Goal: Check status: Check status

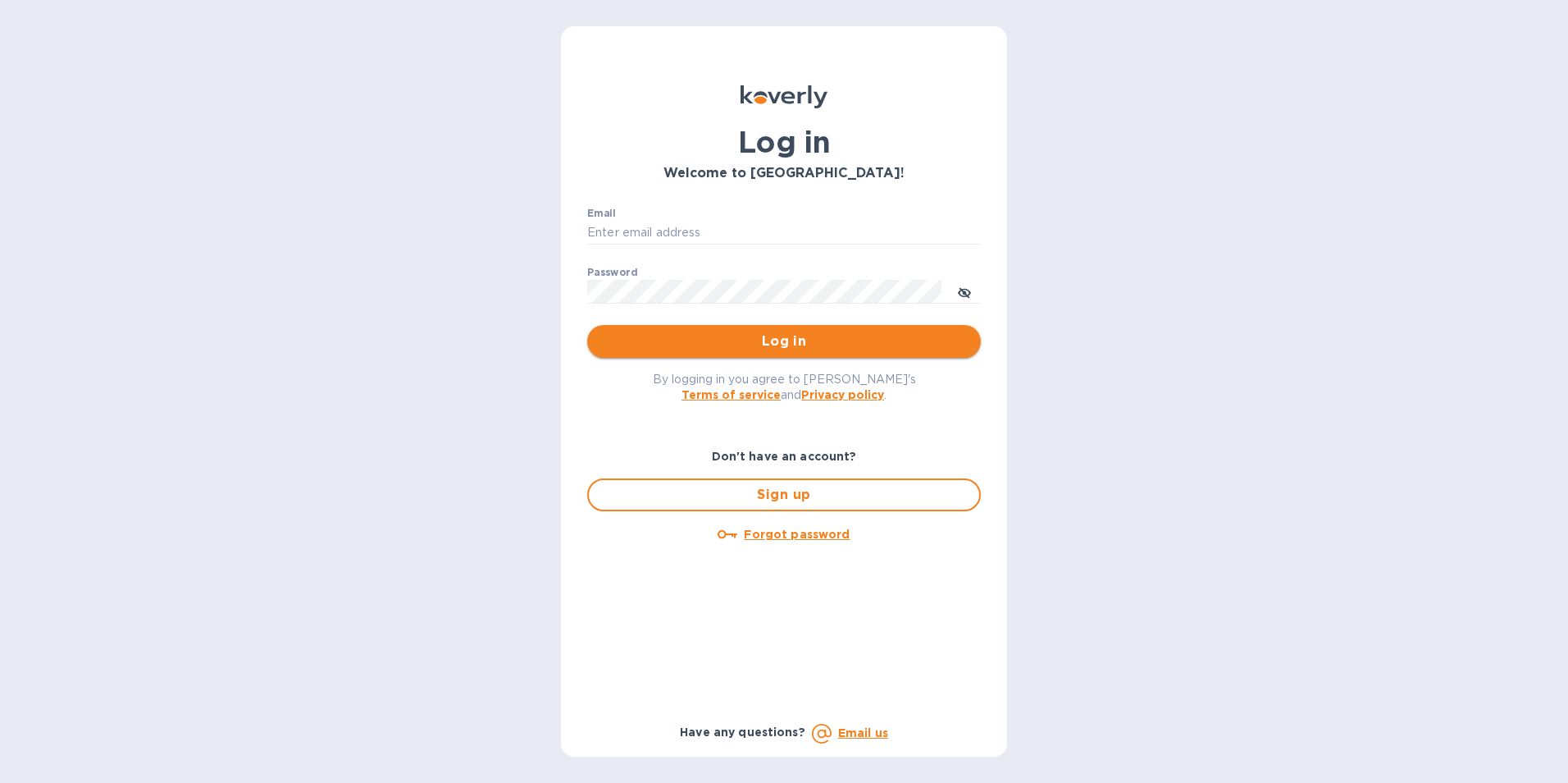
type input "[PERSON_NAME][EMAIL_ADDRESS][PERSON_NAME][PERSON_NAME][DOMAIN_NAME]"
click at [770, 343] on span "Log in" at bounding box center [784, 341] width 367 height 20
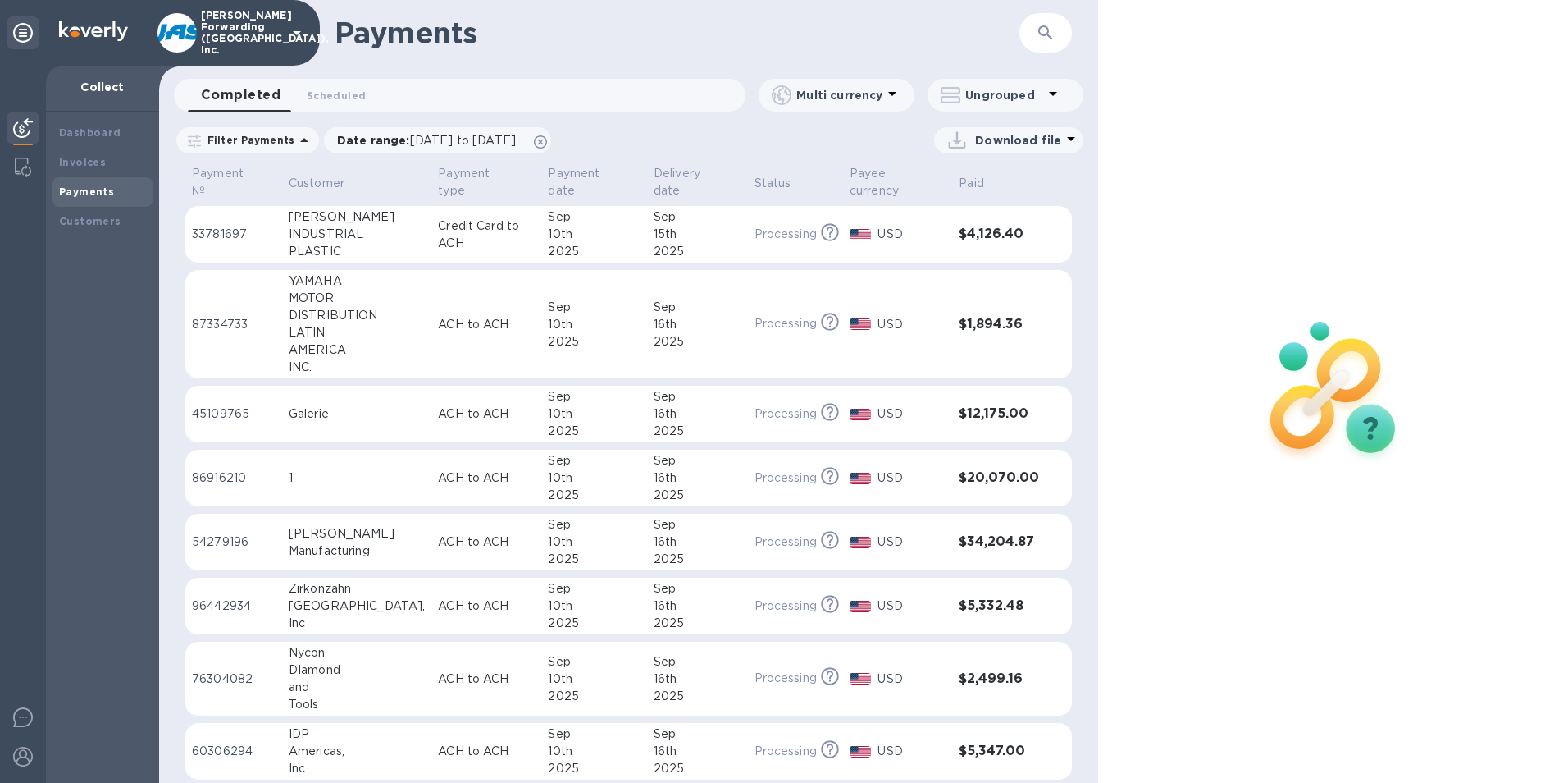
click at [1049, 32] on icon "button" at bounding box center [1045, 32] width 20 height 20
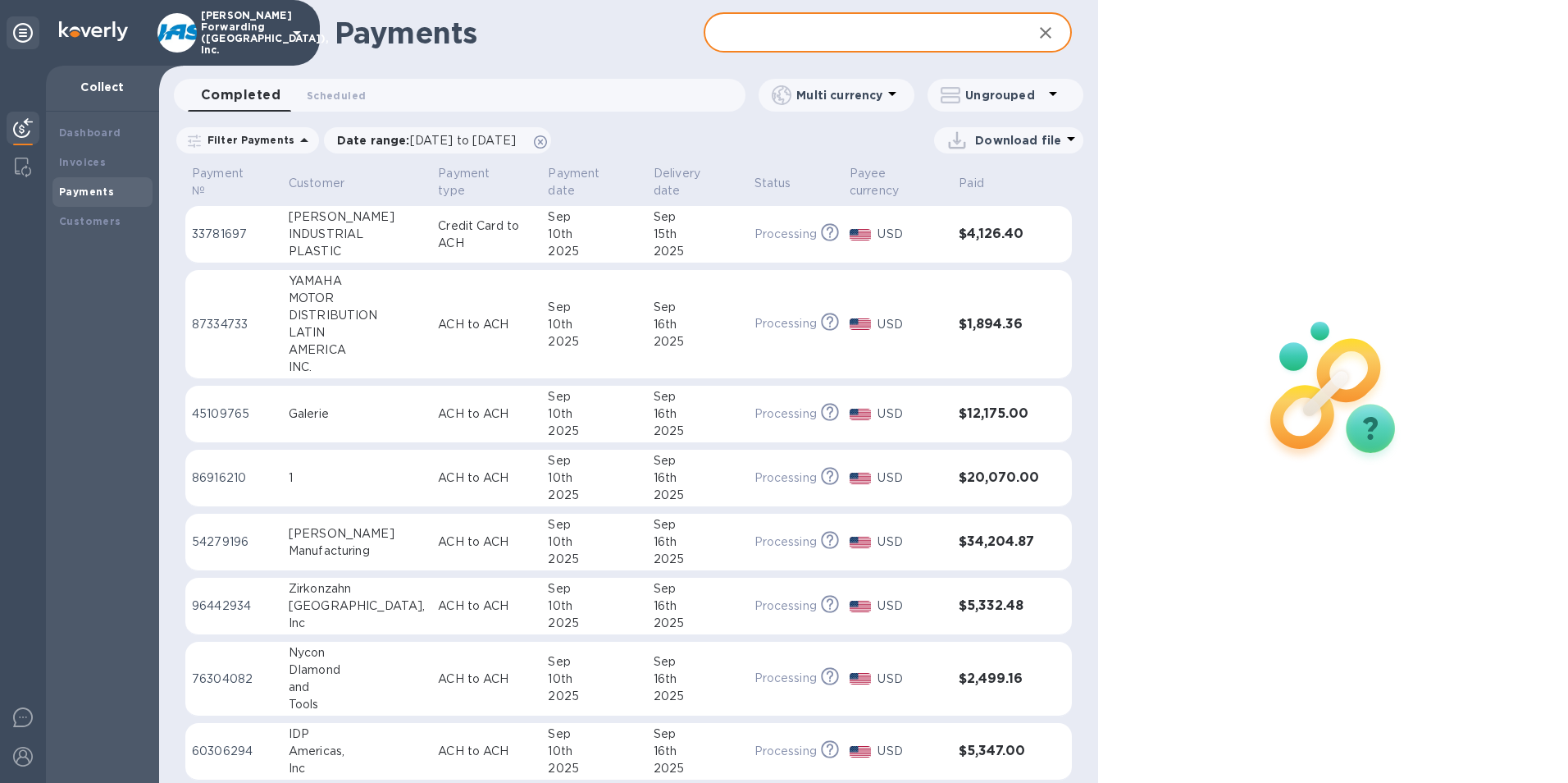
click at [840, 34] on input "text" at bounding box center [862, 33] width 316 height 40
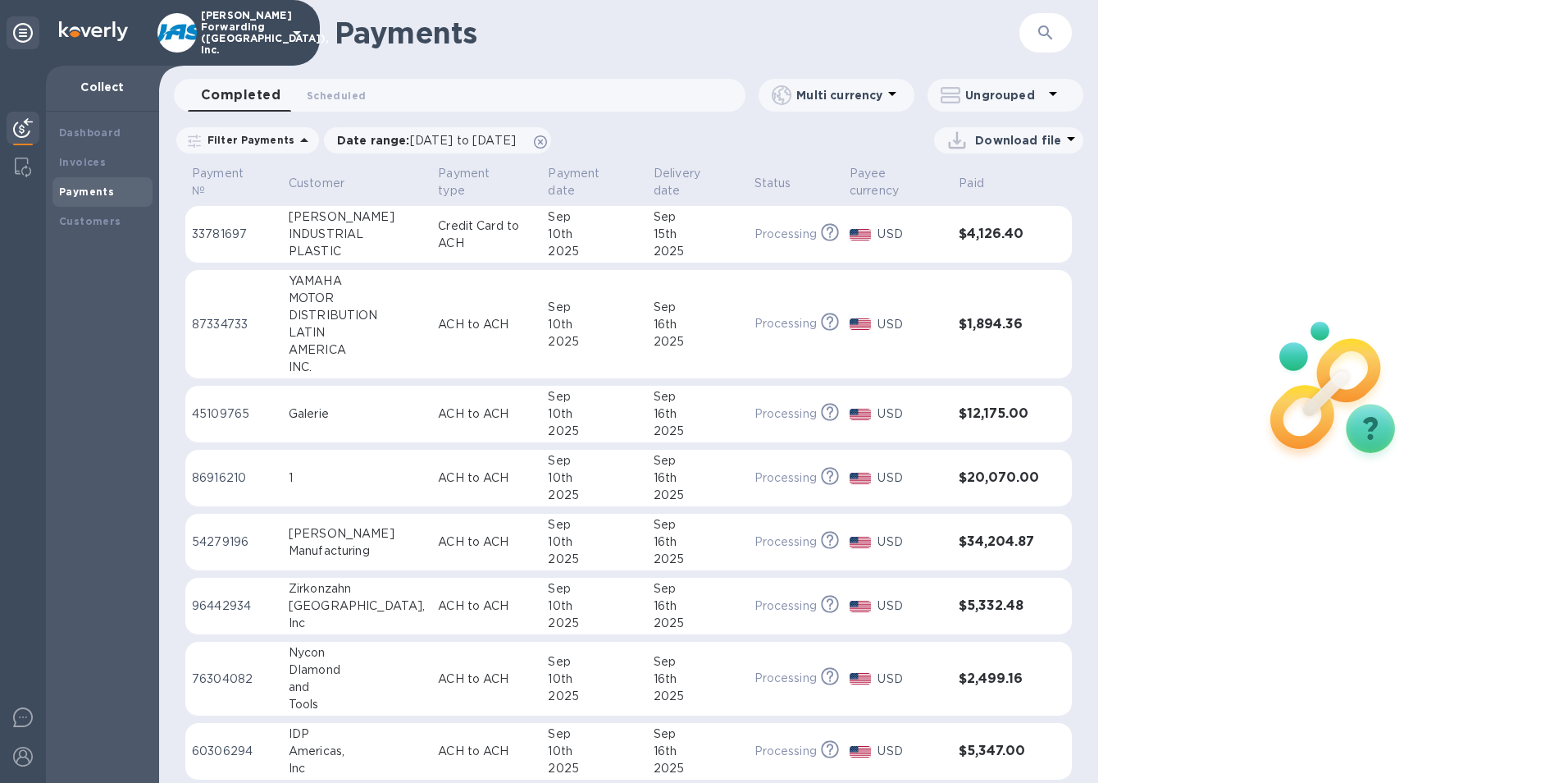
click at [1026, 43] on div "​" at bounding box center [1045, 33] width 52 height 40
click at [1033, 38] on button "button" at bounding box center [1044, 32] width 39 height 39
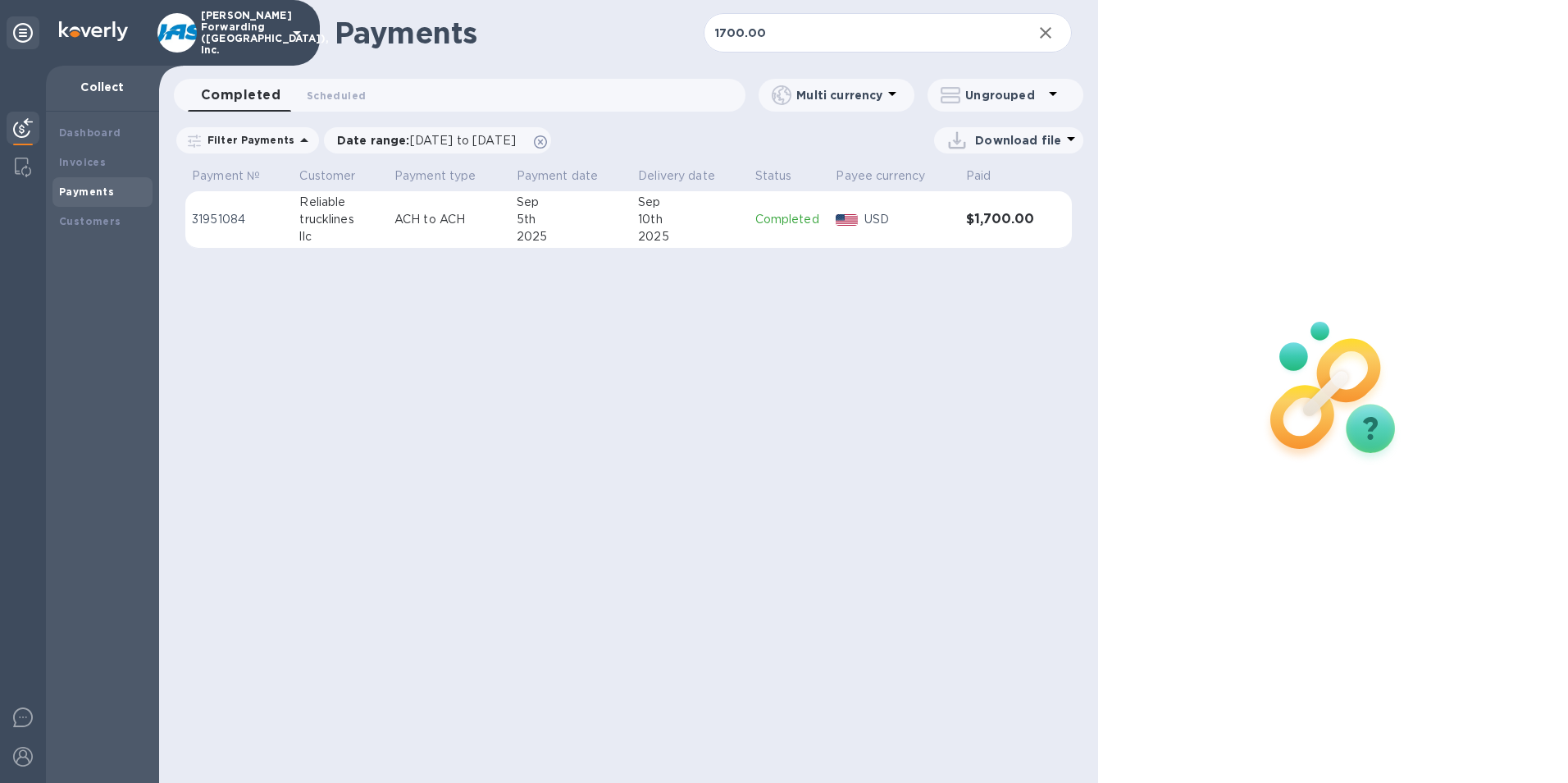
click at [868, 236] on td "USD" at bounding box center [894, 220] width 129 height 57
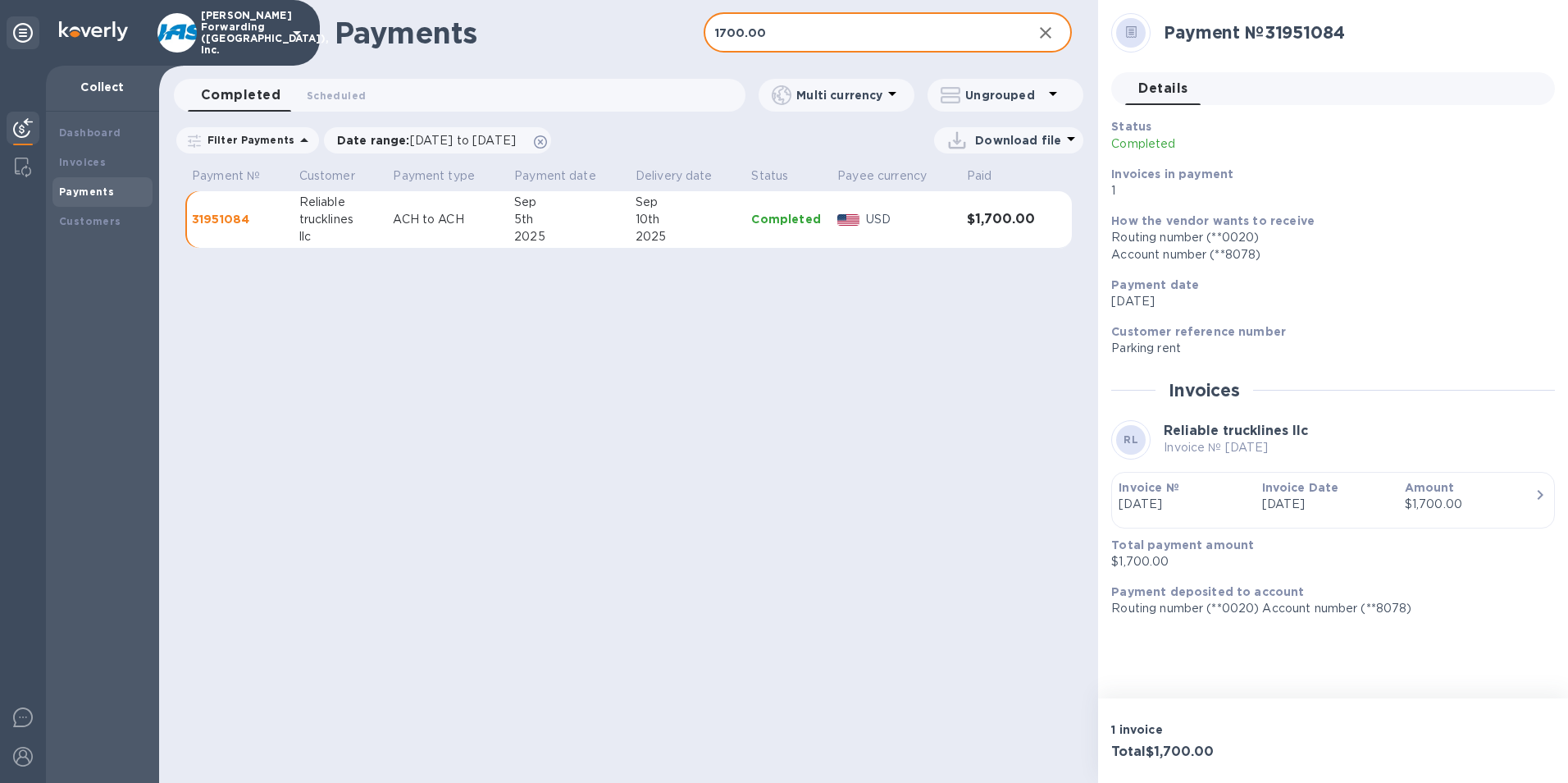
drag, startPoint x: 761, startPoint y: 32, endPoint x: 655, endPoint y: 44, distance: 106.7
click at [655, 44] on div "Payments 1700.00 ​" at bounding box center [628, 32] width 939 height 66
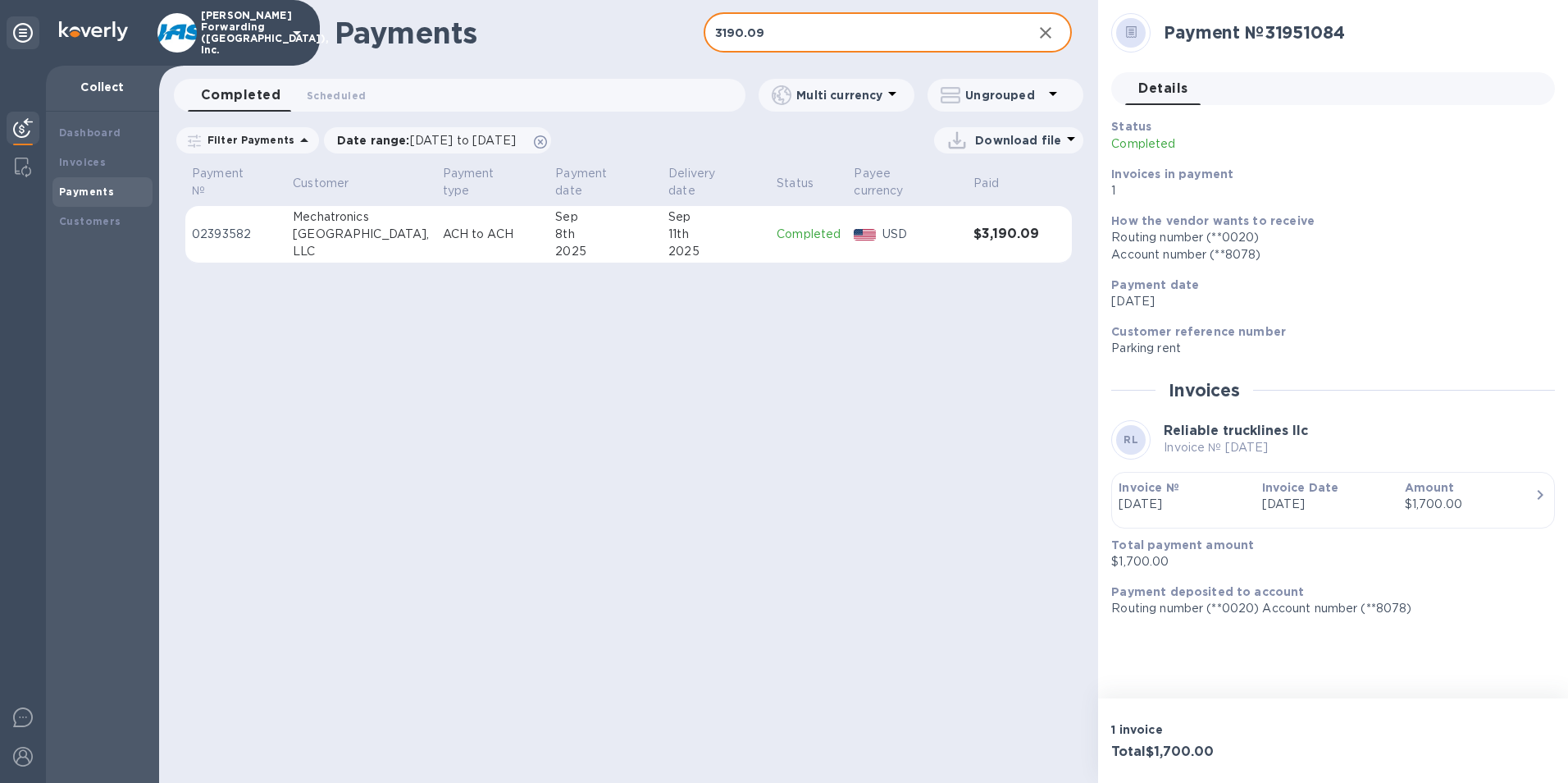
click at [736, 209] on div "Sep" at bounding box center [716, 217] width 95 height 17
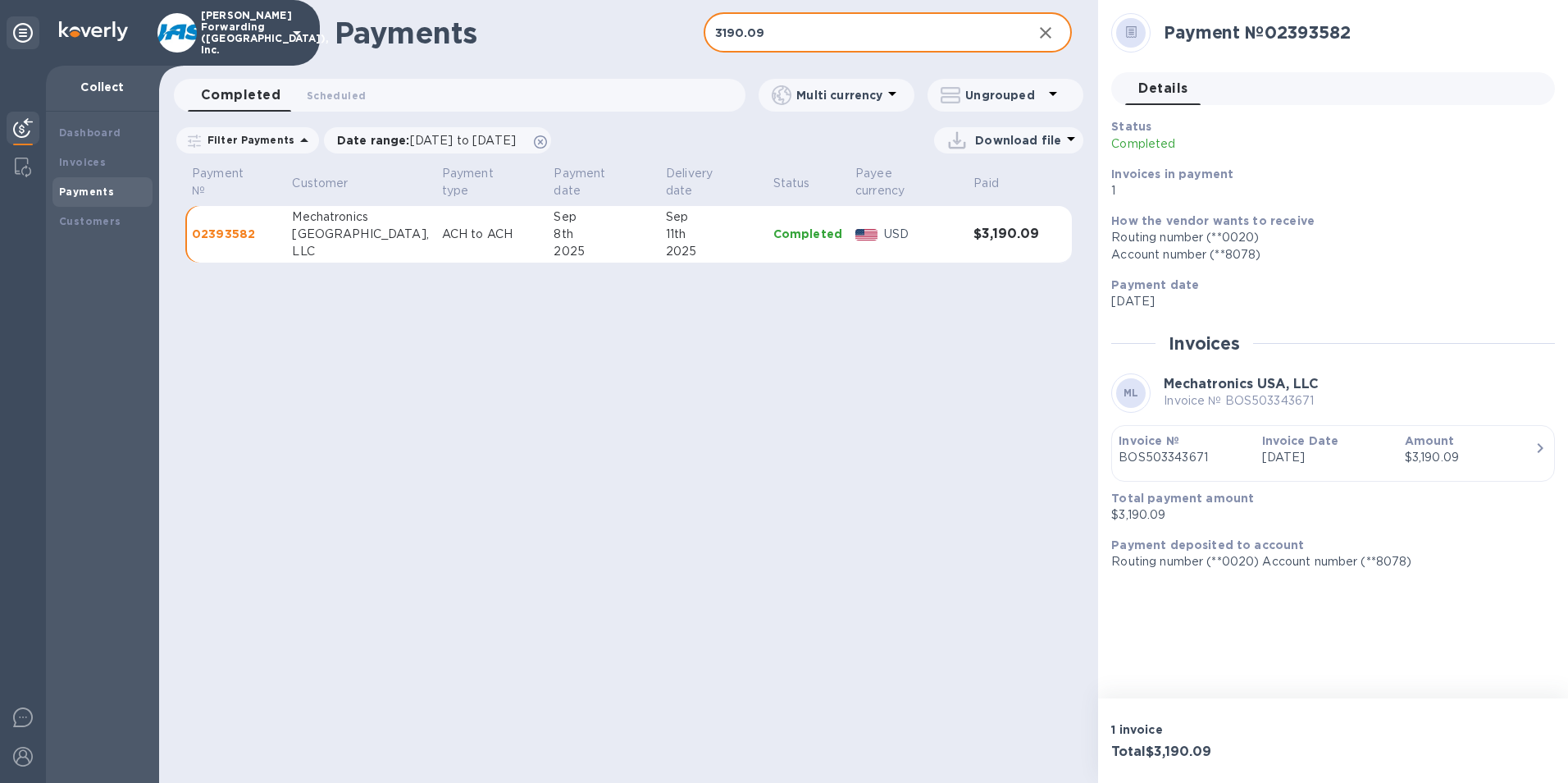
drag, startPoint x: 767, startPoint y: 30, endPoint x: 656, endPoint y: 29, distance: 111.0
click at [656, 29] on div "Payments 3190.09 ​" at bounding box center [628, 32] width 939 height 66
type input "330.00"
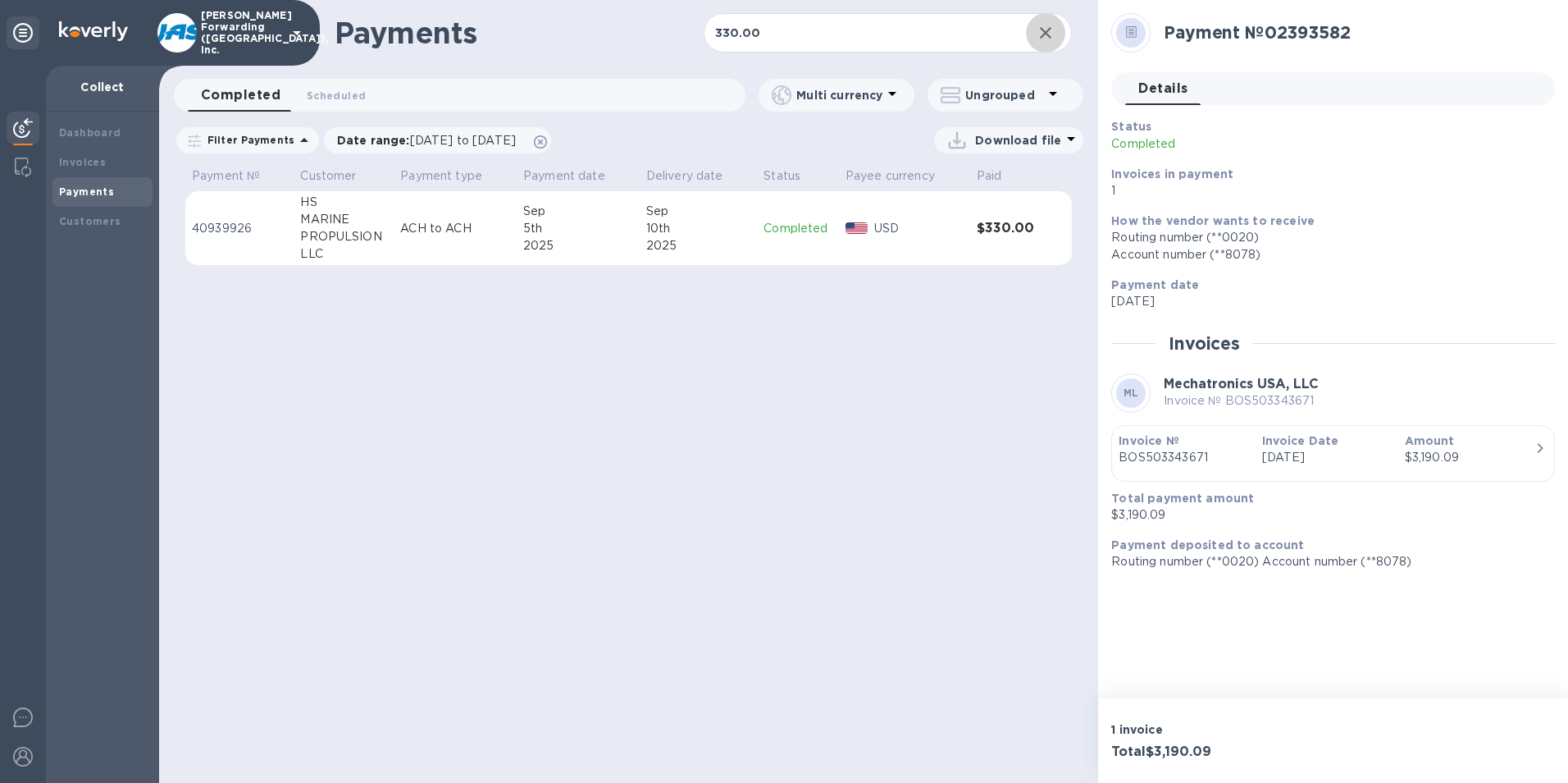
click at [806, 202] on td "Completed" at bounding box center [798, 229] width 82 height 74
